Goal: Check status: Check status

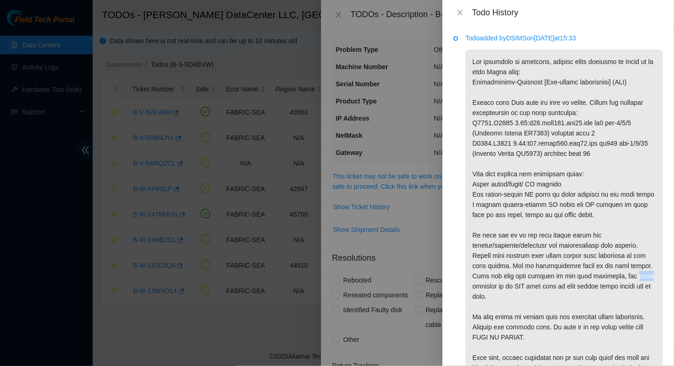
scroll to position [64, 0]
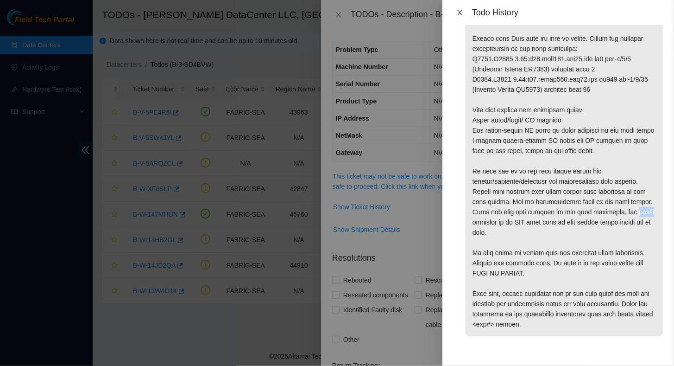
click at [464, 11] on icon "close" at bounding box center [460, 12] width 7 height 7
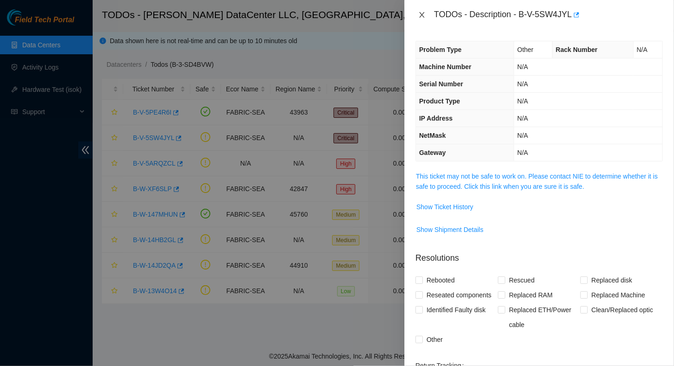
click at [426, 16] on icon "close" at bounding box center [422, 14] width 7 height 7
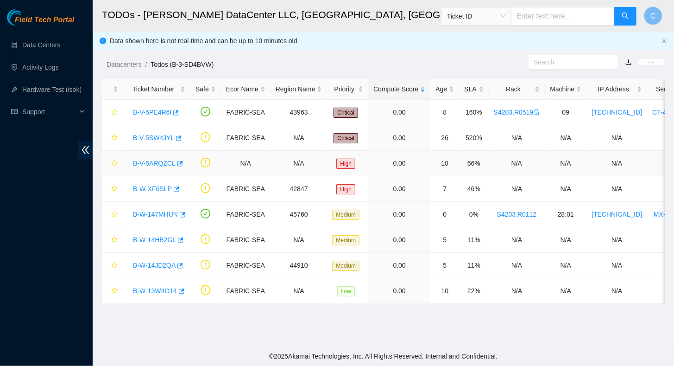
click at [160, 164] on link "B-V-5ARQZCL" at bounding box center [154, 162] width 43 height 7
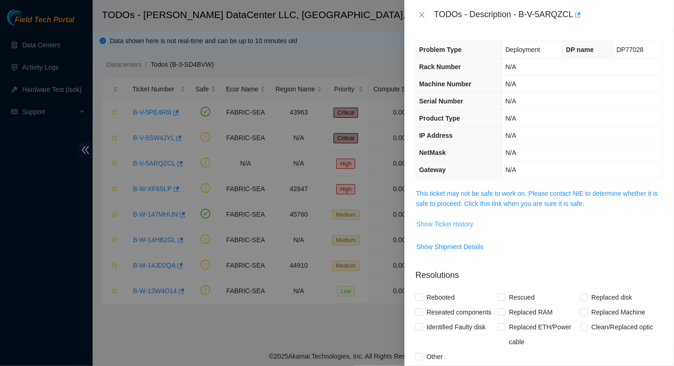
click at [426, 221] on span "Show Ticket History" at bounding box center [445, 224] width 57 height 10
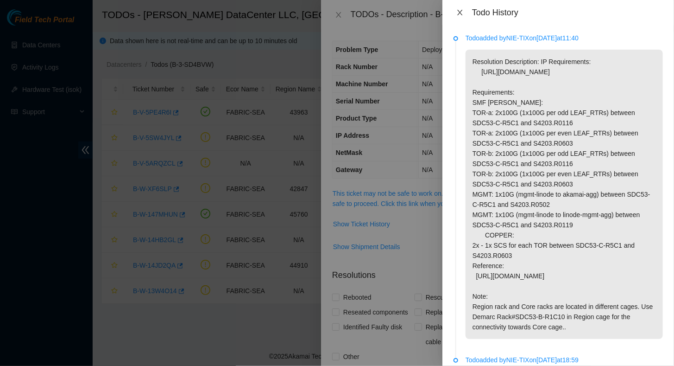
click at [462, 12] on icon "close" at bounding box center [460, 12] width 7 height 7
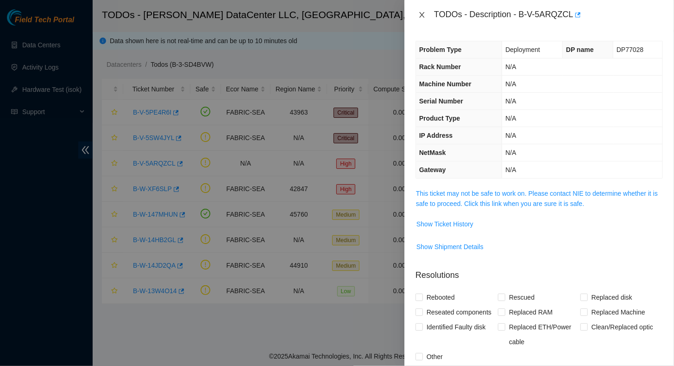
click at [424, 15] on icon "close" at bounding box center [422, 14] width 7 height 7
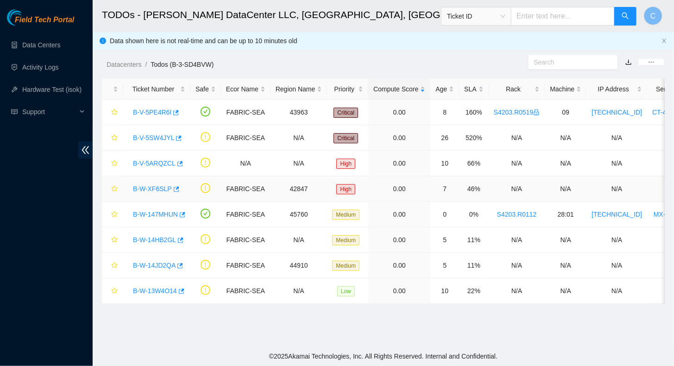
click at [141, 188] on link "B-W-XF6SLP" at bounding box center [152, 188] width 39 height 7
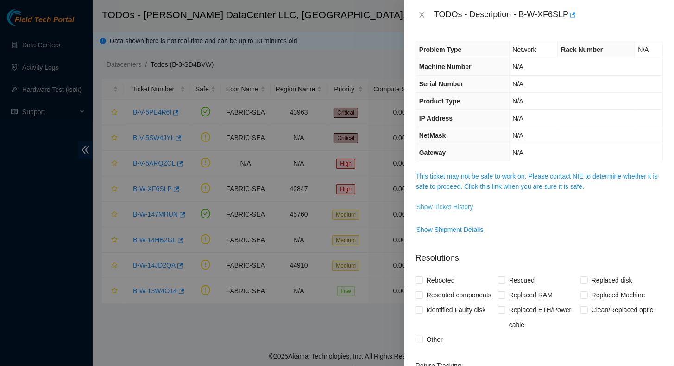
click at [451, 204] on span "Show Ticket History" at bounding box center [445, 207] width 57 height 10
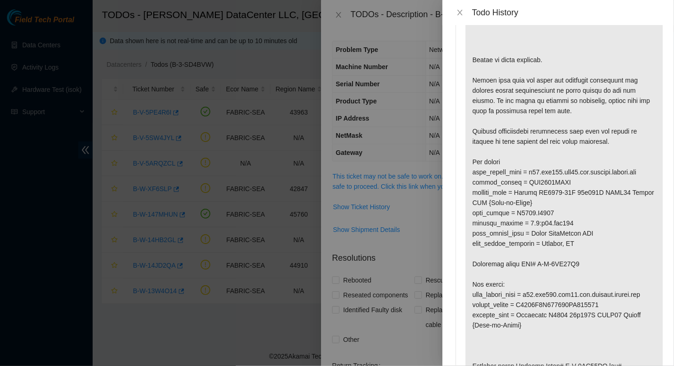
scroll to position [93, 0]
click at [459, 14] on icon "close" at bounding box center [460, 12] width 7 height 7
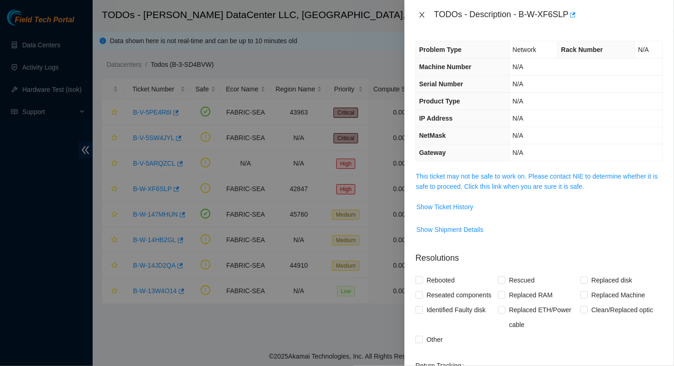
click at [421, 14] on icon "close" at bounding box center [422, 14] width 7 height 7
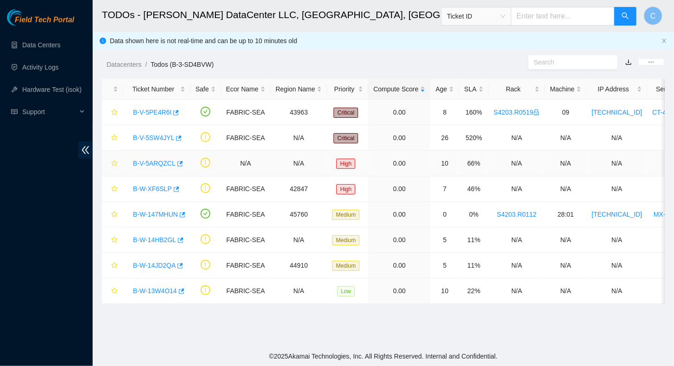
click at [149, 162] on link "B-V-5ARQZCL" at bounding box center [154, 162] width 43 height 7
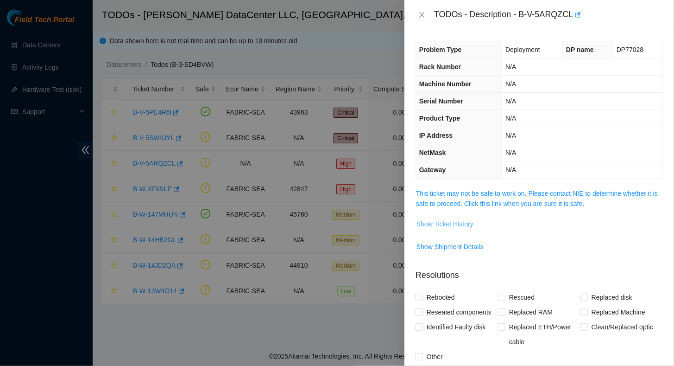
click at [451, 227] on span "Show Ticket History" at bounding box center [445, 224] width 57 height 10
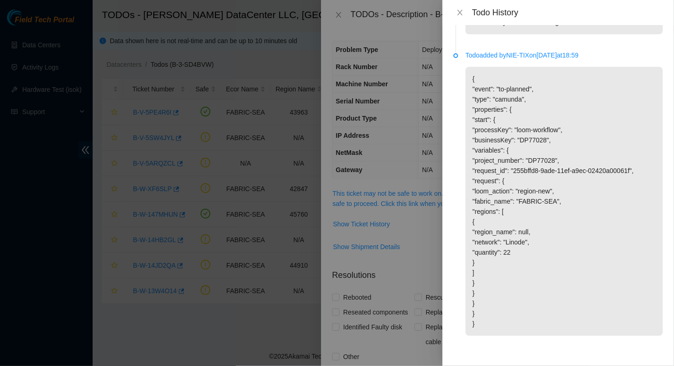
scroll to position [324, 0]
drag, startPoint x: 499, startPoint y: 89, endPoint x: 531, endPoint y: 88, distance: 32.0
click at [531, 88] on p "{ "event": "to-planned", "type": "camunda", "properties": { "start": { "process…" at bounding box center [564, 201] width 197 height 269
click at [458, 13] on icon "close" at bounding box center [460, 12] width 7 height 7
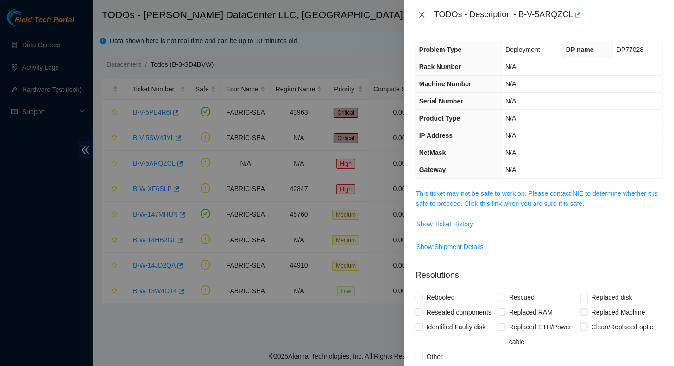
click at [416, 17] on button "Close" at bounding box center [422, 15] width 13 height 9
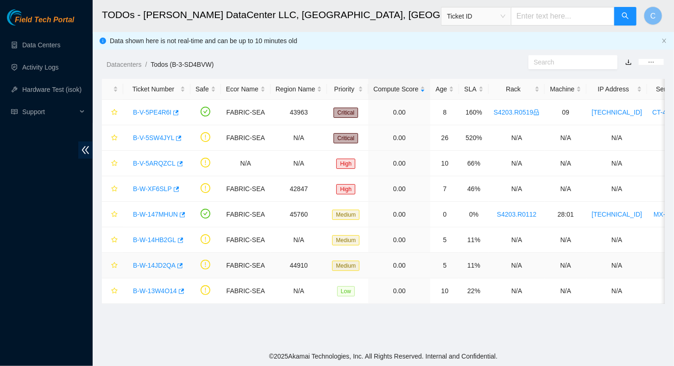
click at [170, 264] on link "B-W-14JD2QA" at bounding box center [154, 264] width 43 height 7
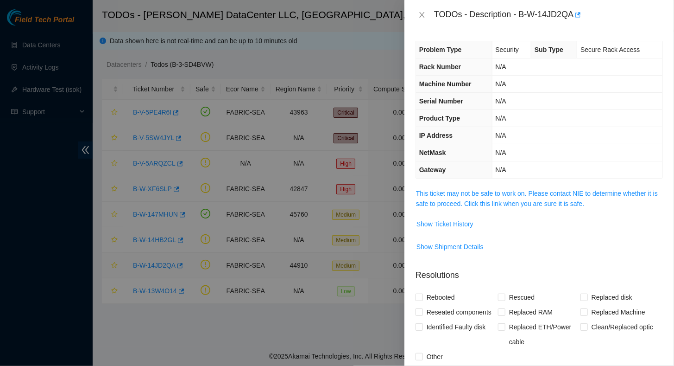
click at [170, 264] on div at bounding box center [337, 183] width 674 height 366
click at [453, 224] on span "Show Ticket History" at bounding box center [445, 224] width 57 height 10
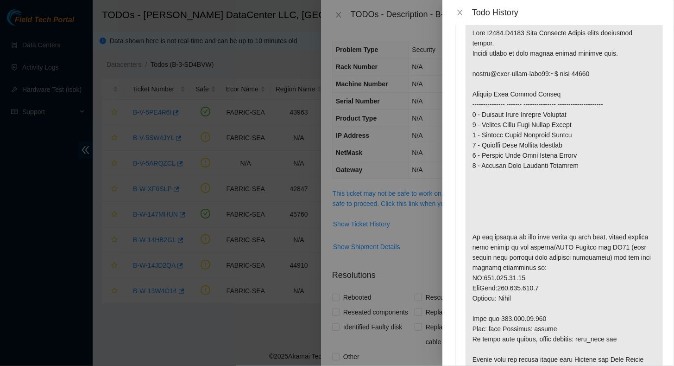
scroll to position [31, 0]
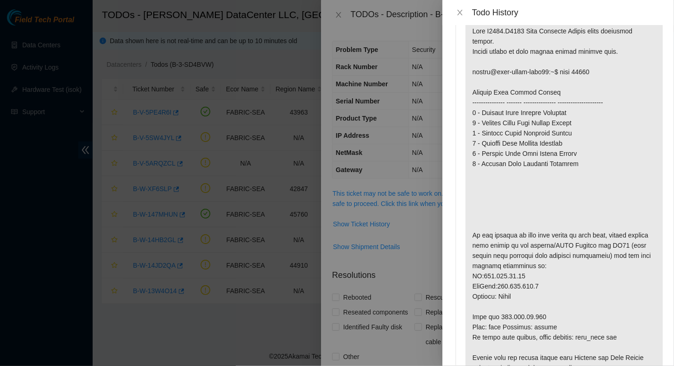
drag, startPoint x: 576, startPoint y: 295, endPoint x: 579, endPoint y: 268, distance: 27.1
click at [580, 270] on p at bounding box center [564, 219] width 197 height 401
